Goal: Find specific page/section

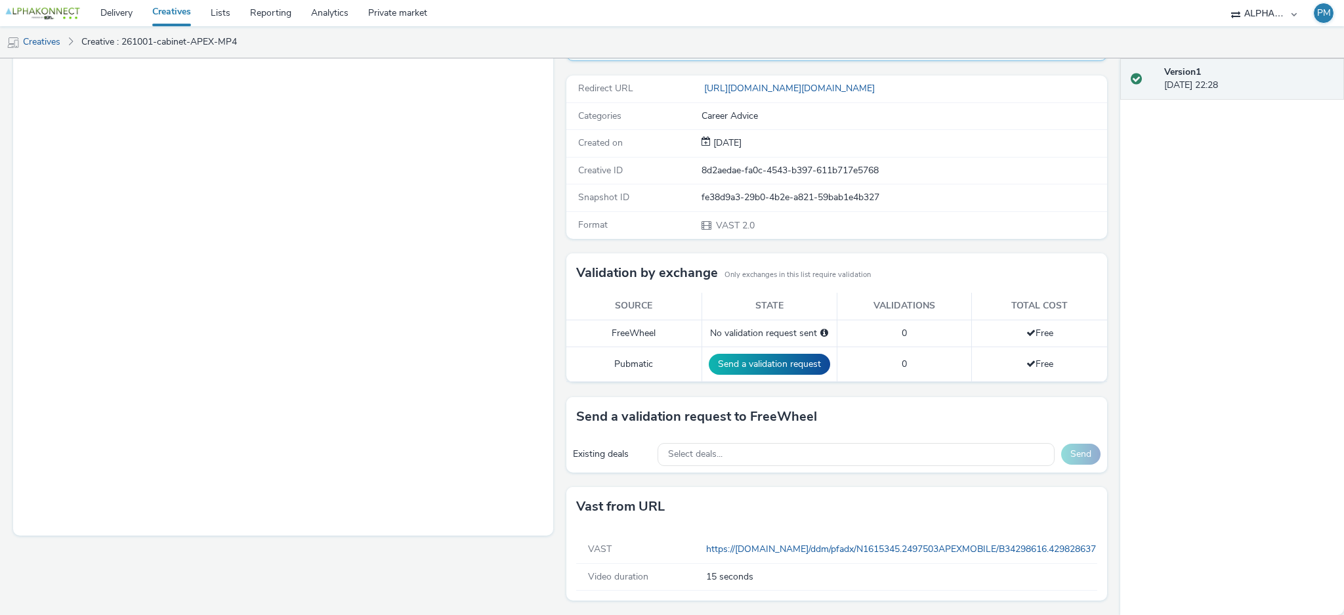
scroll to position [159, 0]
click at [756, 455] on div "Select deals..." at bounding box center [855, 453] width 396 height 23
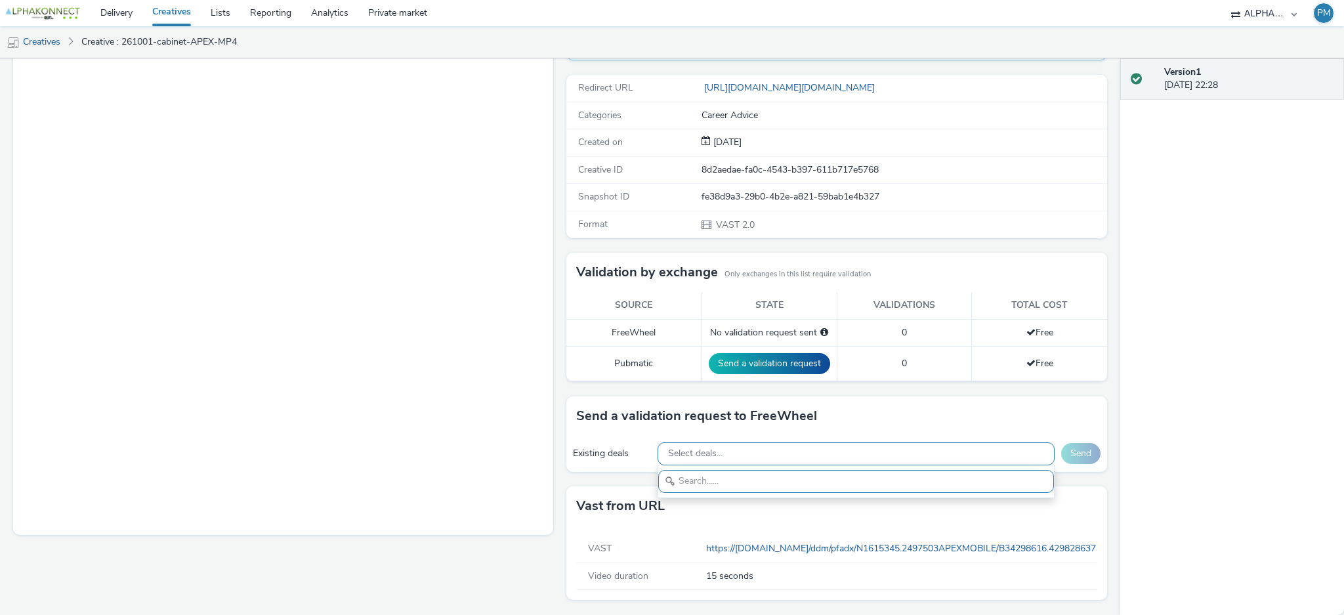
click at [754, 455] on div "Select deals..." at bounding box center [855, 453] width 396 height 23
click at [747, 458] on div "Select deals..." at bounding box center [855, 453] width 396 height 23
click at [728, 496] on div at bounding box center [855, 481] width 396 height 33
click at [733, 479] on input "text" at bounding box center [855, 481] width 395 height 23
click at [733, 489] on input "text" at bounding box center [855, 481] width 395 height 23
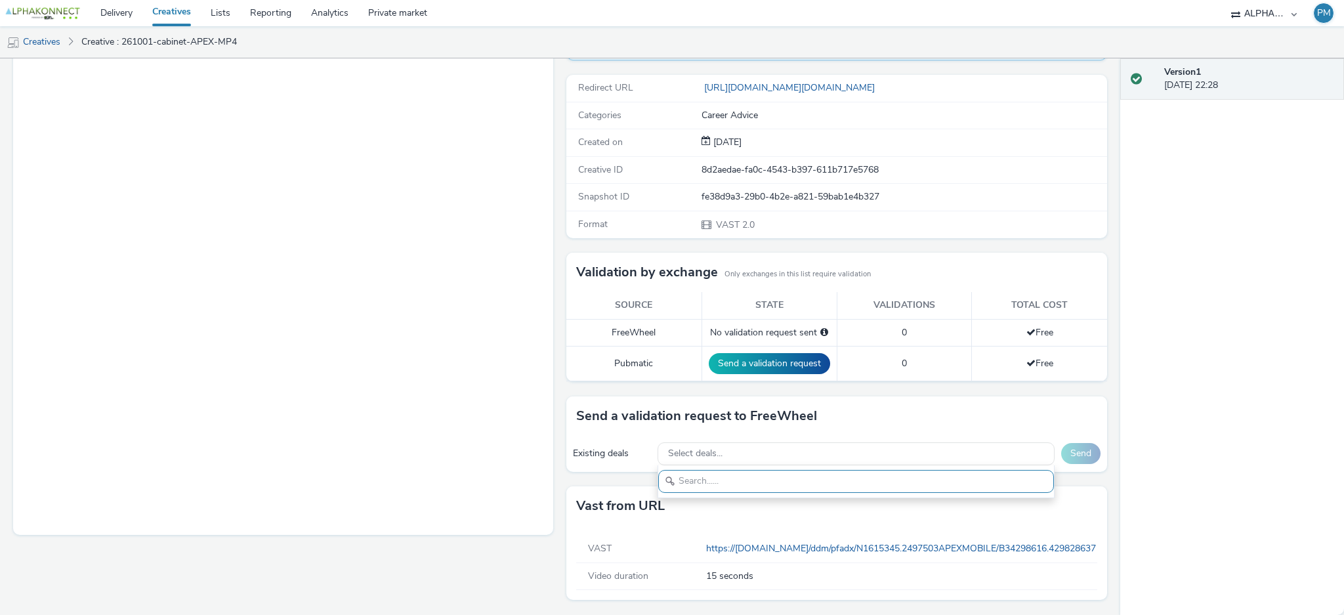
type input "u"
type input "1"
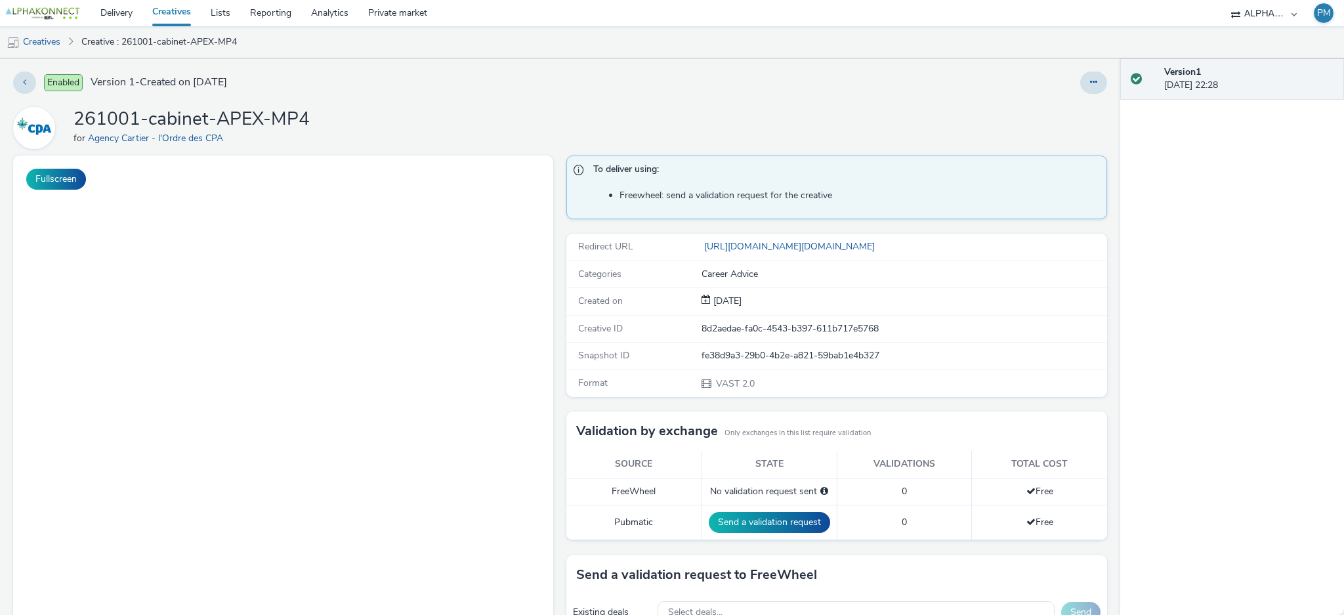
click at [701, 85] on div at bounding box center [888, 83] width 438 height 22
